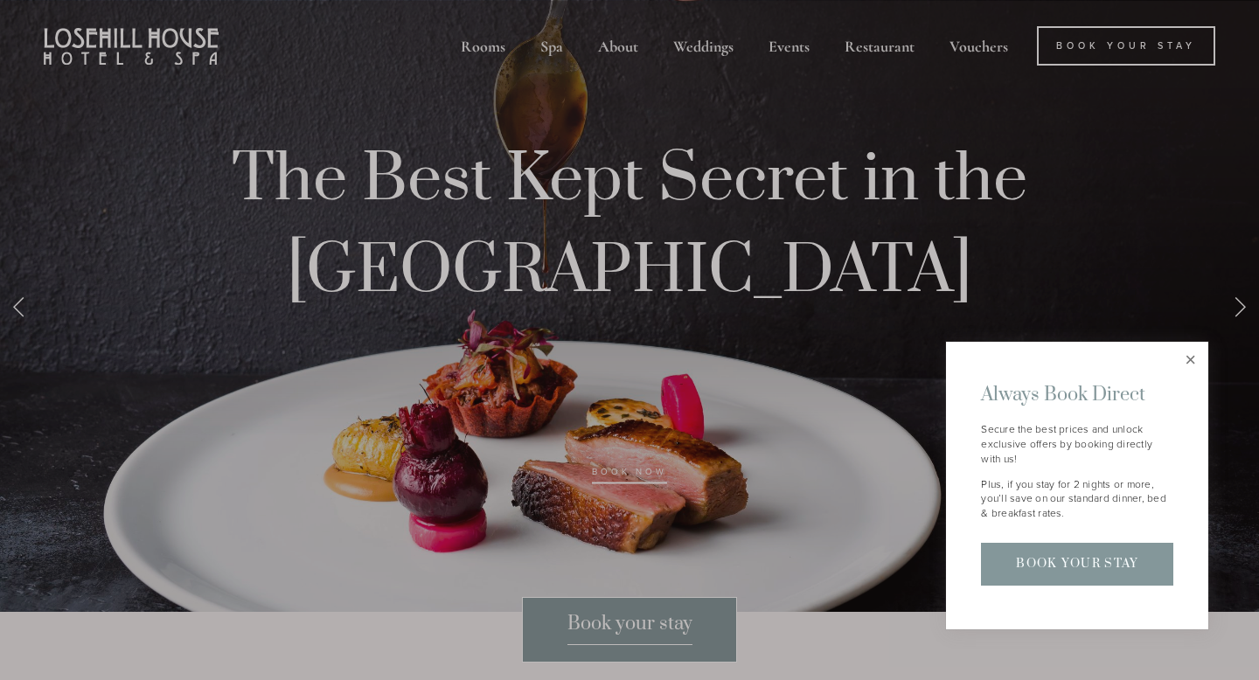
click at [1191, 357] on link "Close" at bounding box center [1190, 359] width 31 height 31
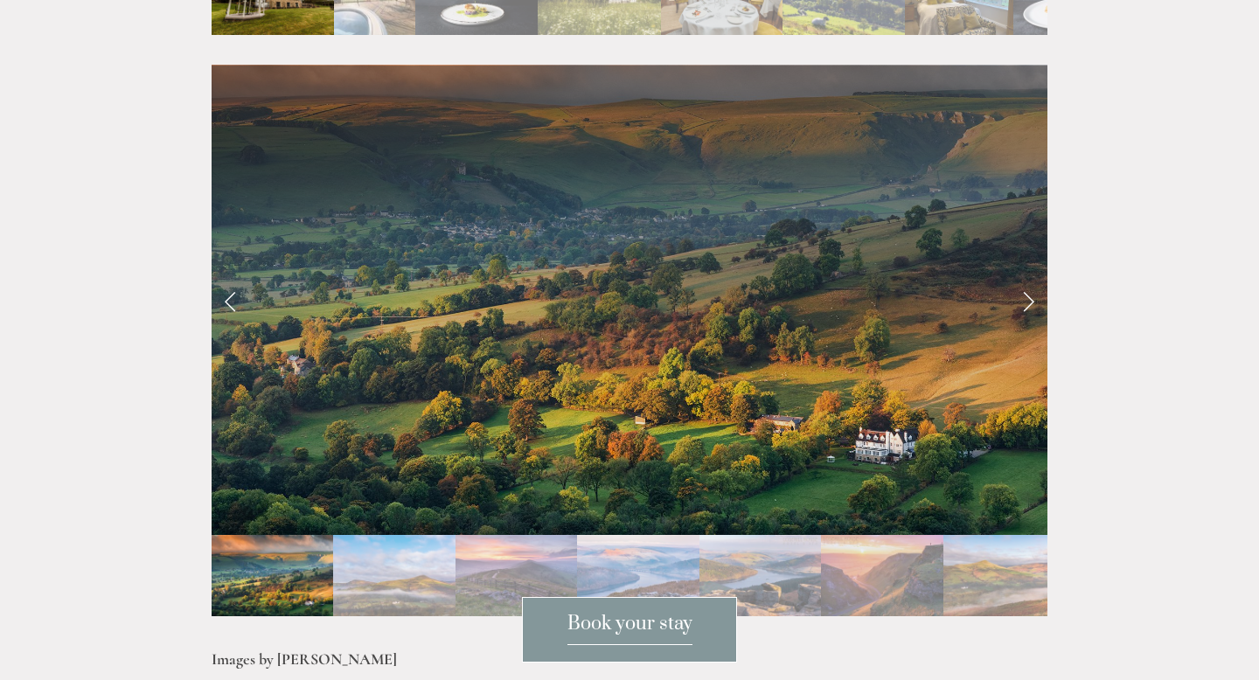
scroll to position [3816, 0]
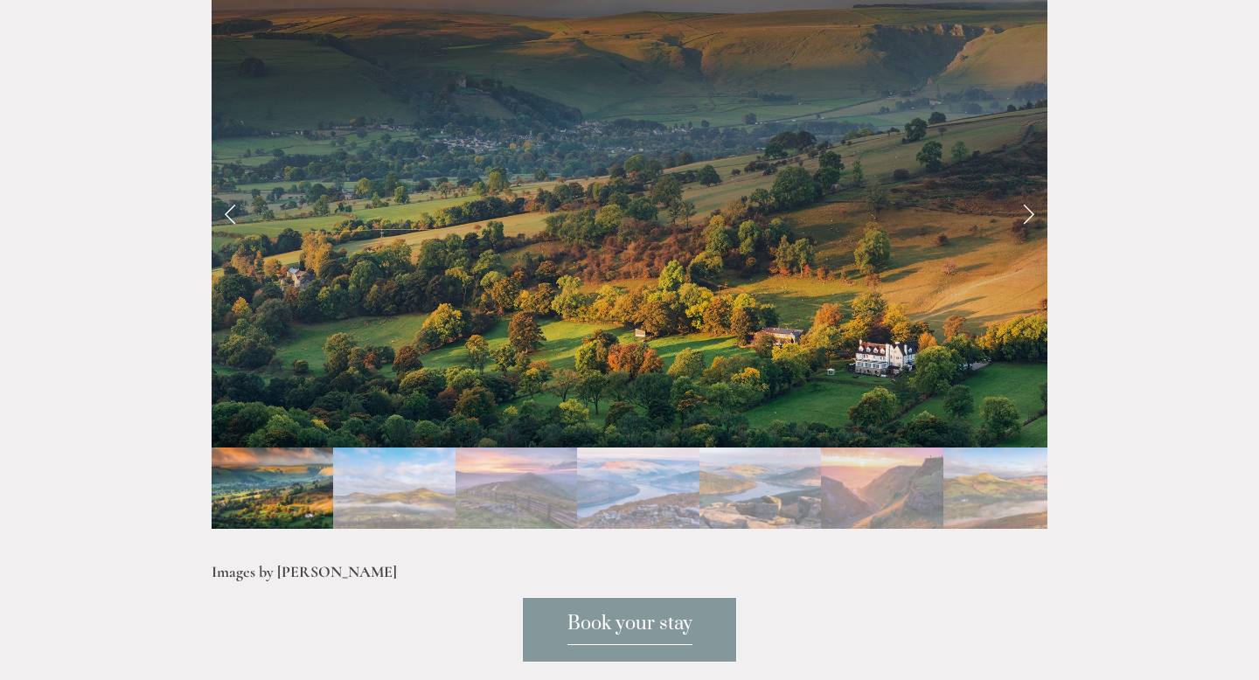
click at [662, 615] on span "Book your stay" at bounding box center [629, 628] width 125 height 33
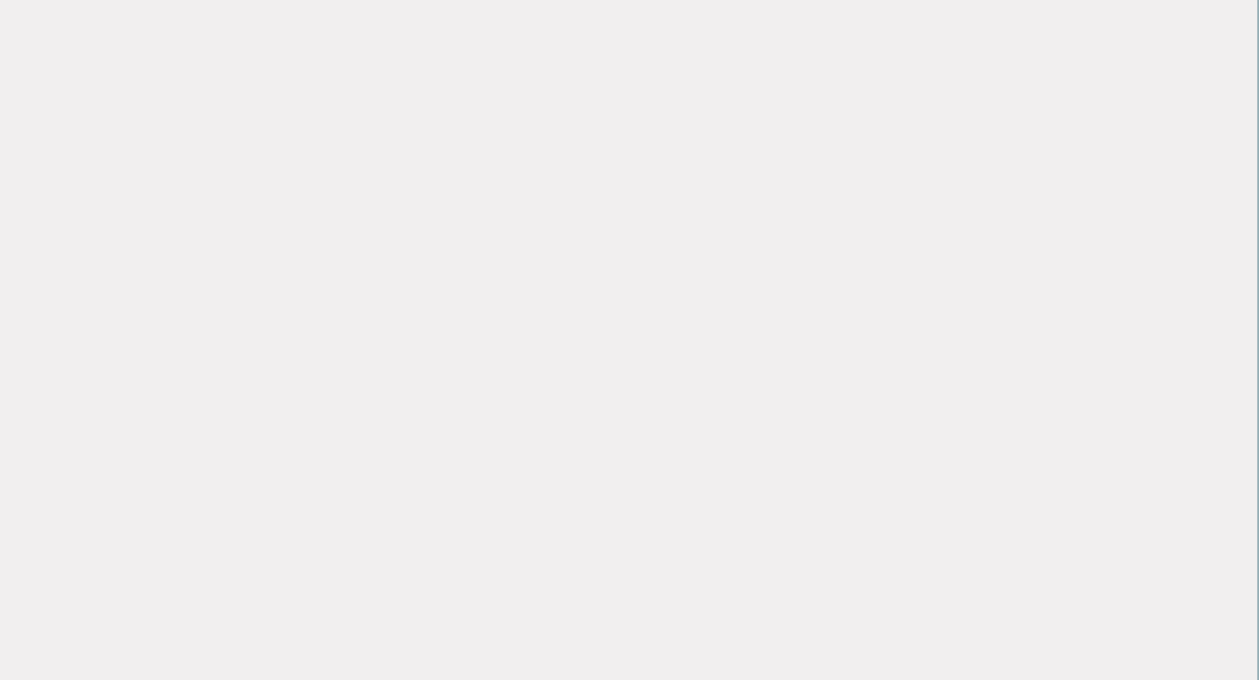
scroll to position [0, 2]
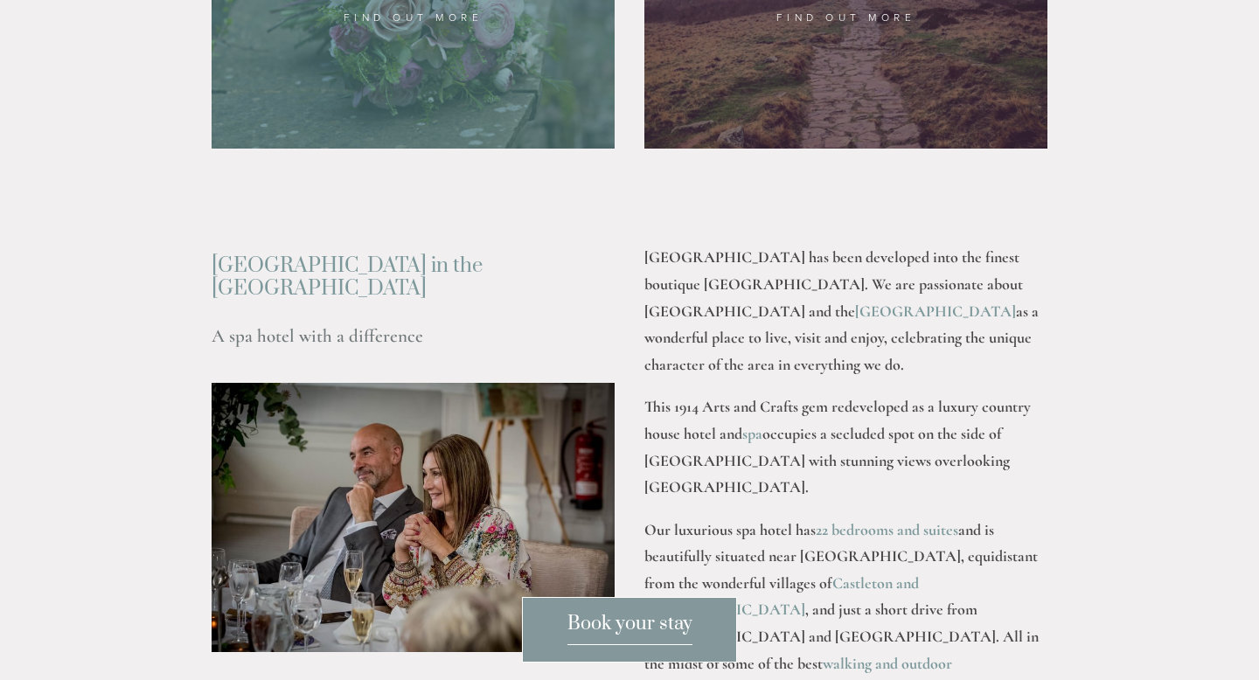
scroll to position [2282, 0]
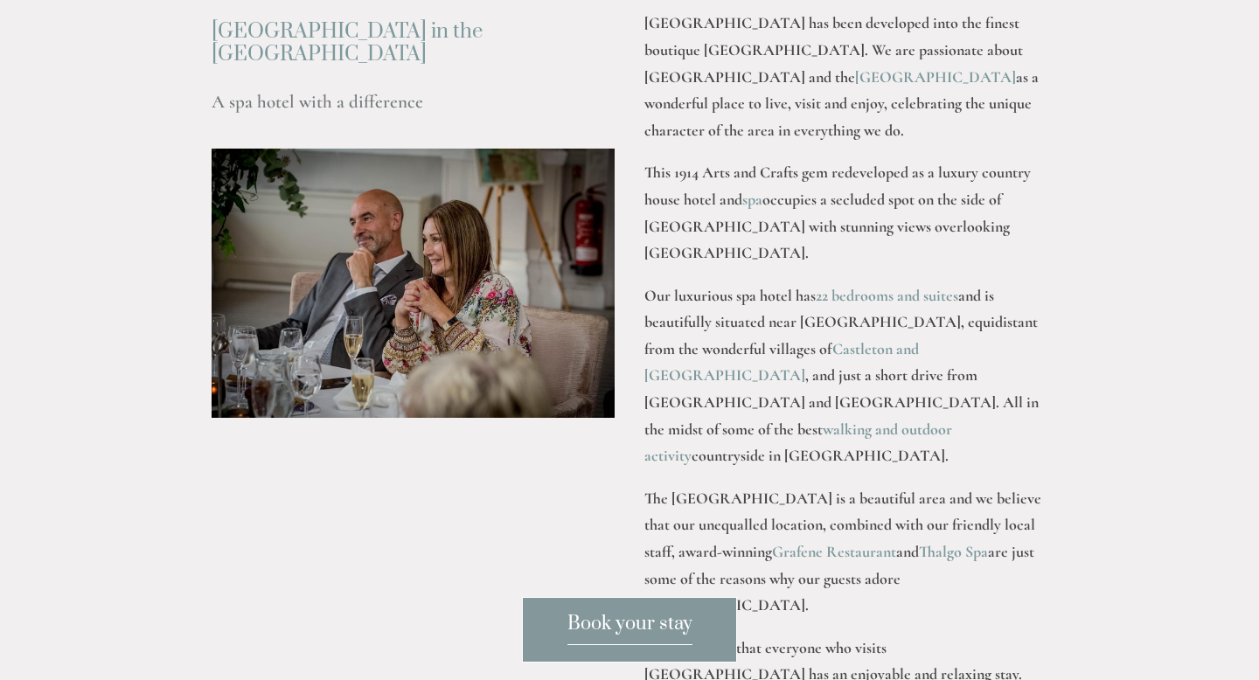
click at [595, 633] on span "Book your stay" at bounding box center [629, 628] width 125 height 33
